Goal: Use online tool/utility: Utilize a website feature to perform a specific function

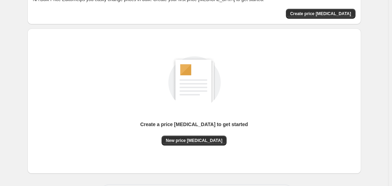
scroll to position [70, 0]
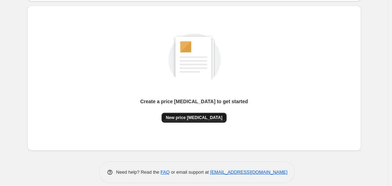
click at [209, 116] on span "New price [MEDICAL_DATA]" at bounding box center [194, 118] width 57 height 6
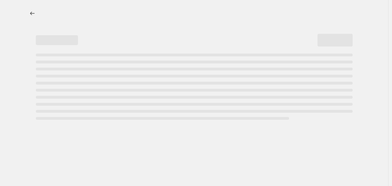
select select "percentage"
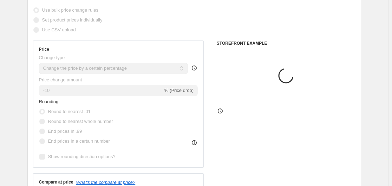
scroll to position [105, 0]
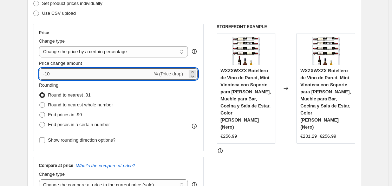
click at [102, 76] on input "-10" at bounding box center [96, 73] width 114 height 11
type input "-1"
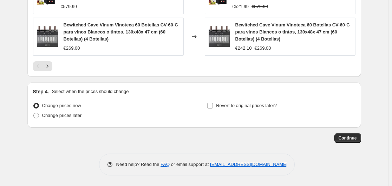
scroll to position [564, 0]
type input "-30"
click at [352, 139] on span "Continue" at bounding box center [348, 138] width 18 height 6
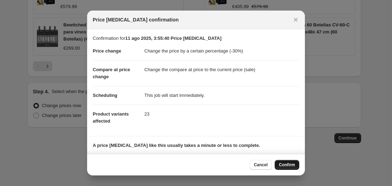
click at [285, 162] on button "Confirm" at bounding box center [287, 165] width 25 height 10
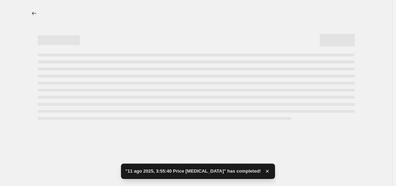
select select "percentage"
